Goal: Task Accomplishment & Management: Use online tool/utility

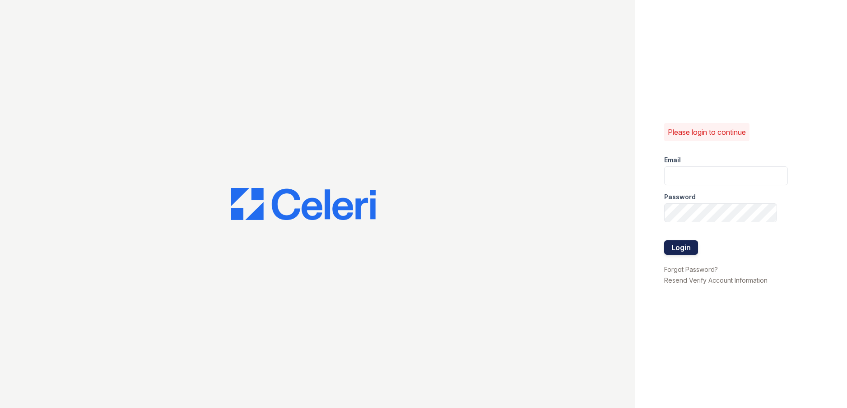
type input "arrivehollywood@trinity-pm.com"
click at [694, 250] on button "Login" at bounding box center [681, 248] width 34 height 14
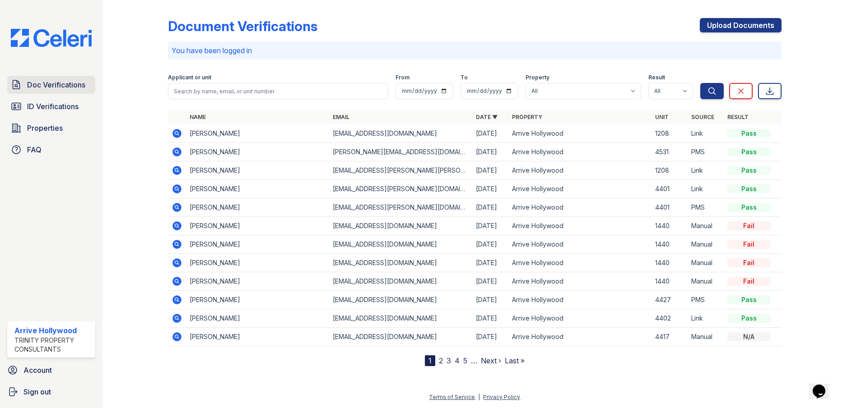
click at [54, 78] on link "Doc Verifications" at bounding box center [51, 85] width 88 height 18
click at [56, 84] on span "Doc Verifications" at bounding box center [56, 84] width 58 height 11
